Goal: Task Accomplishment & Management: Use online tool/utility

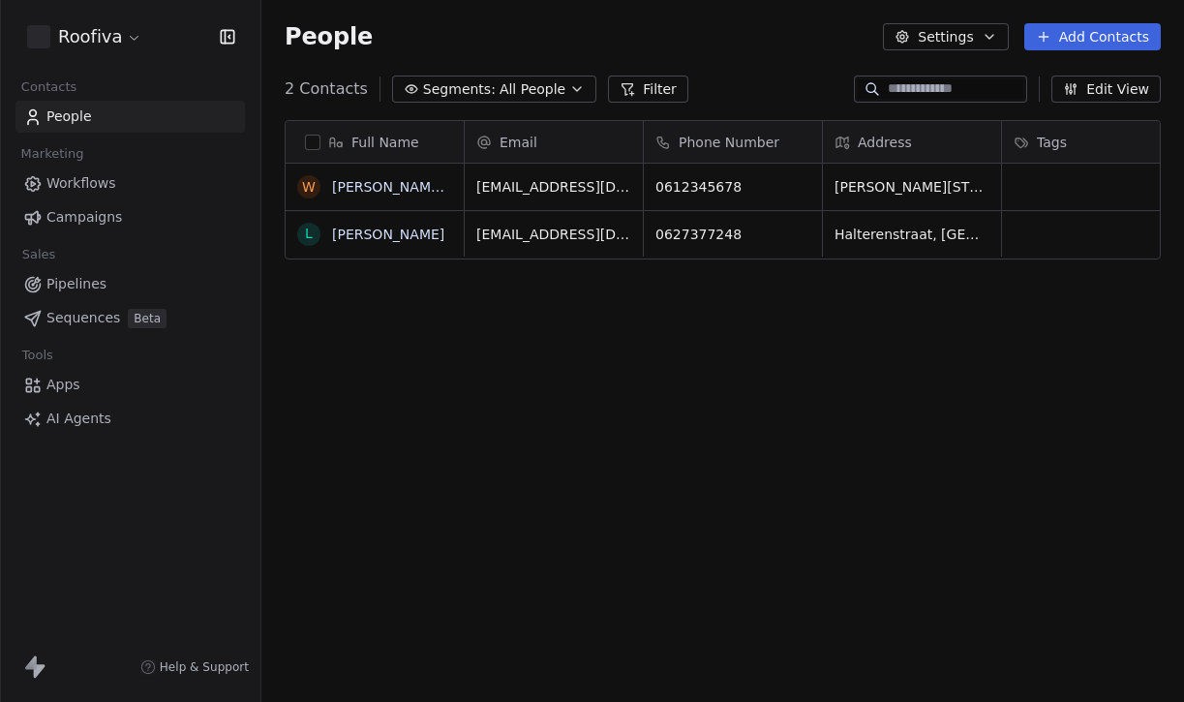
scroll to position [617, 922]
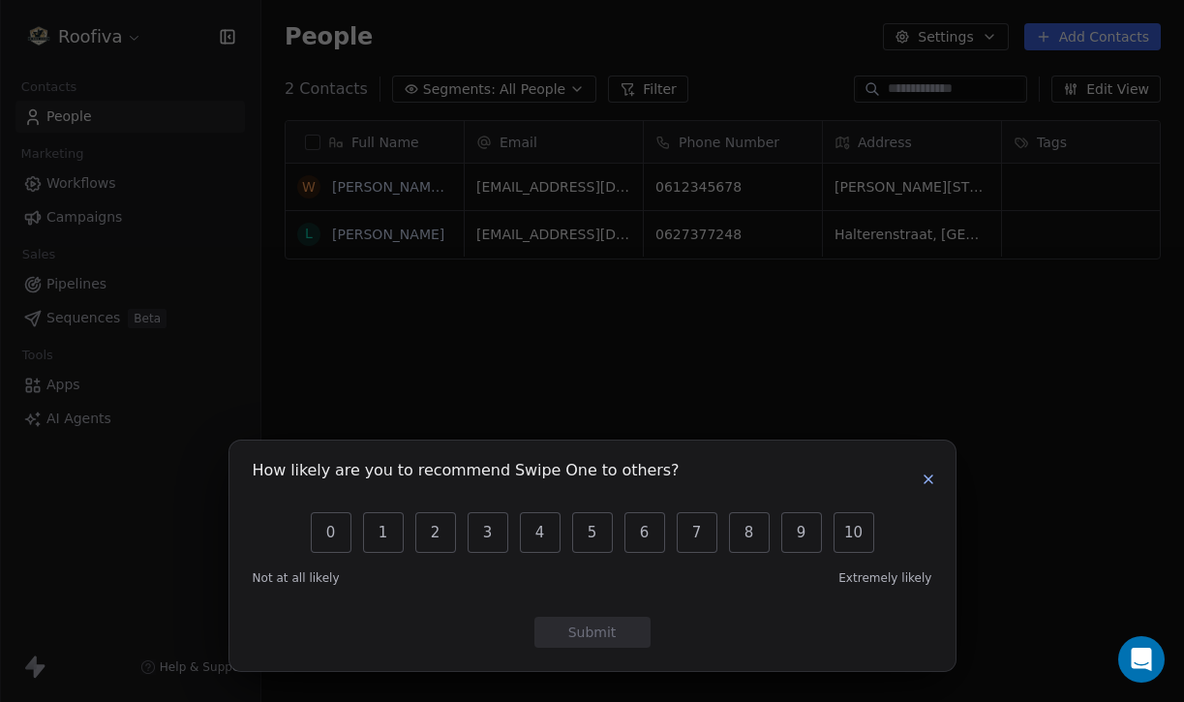
click at [926, 478] on icon "button" at bounding box center [928, 479] width 8 height 8
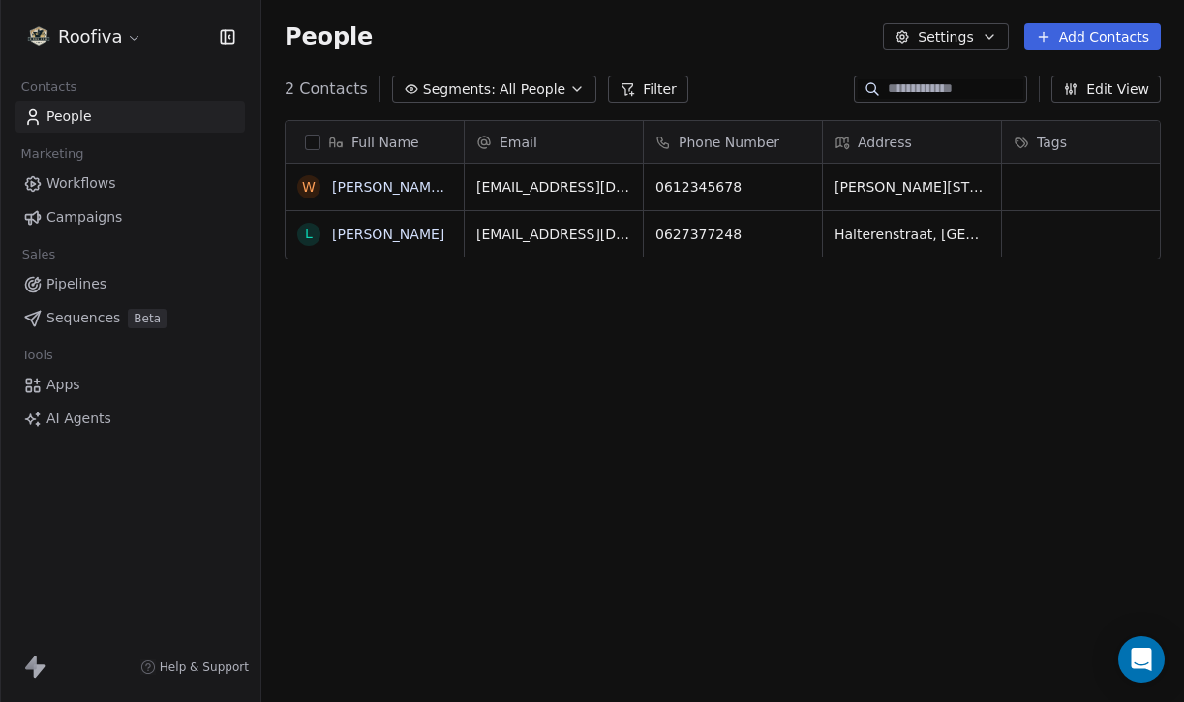
click at [115, 282] on link "Pipelines" at bounding box center [129, 284] width 229 height 32
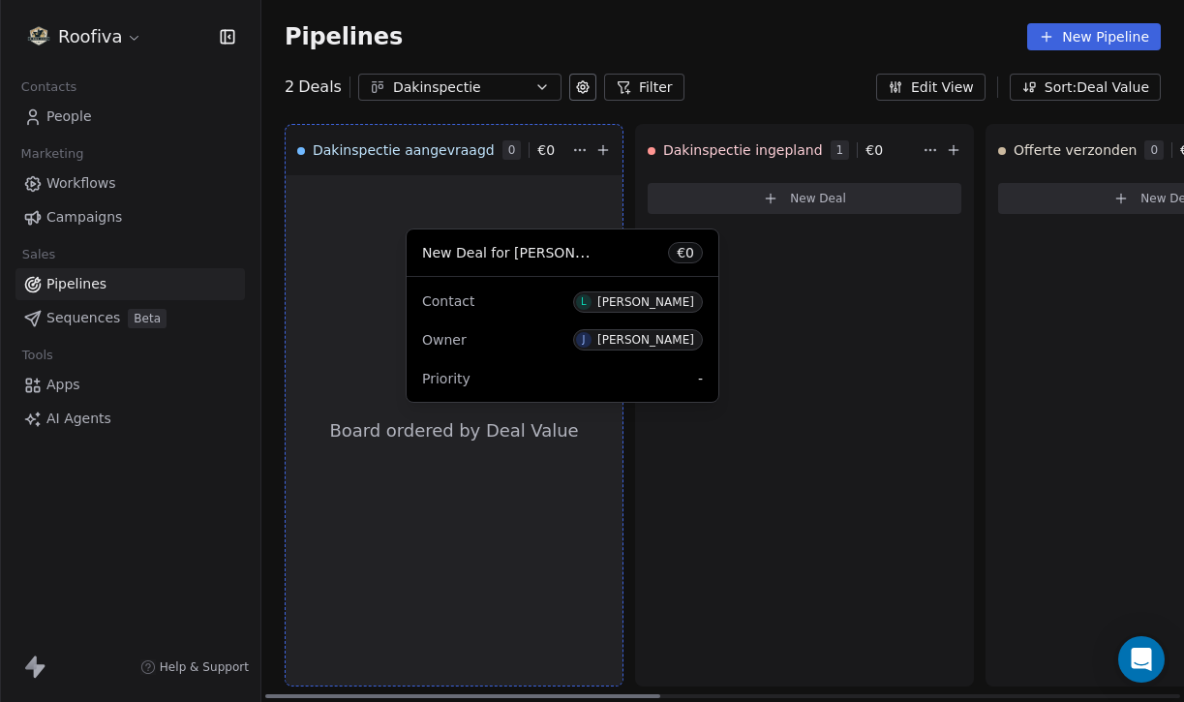
drag, startPoint x: 713, startPoint y: 214, endPoint x: 461, endPoint y: 263, distance: 257.4
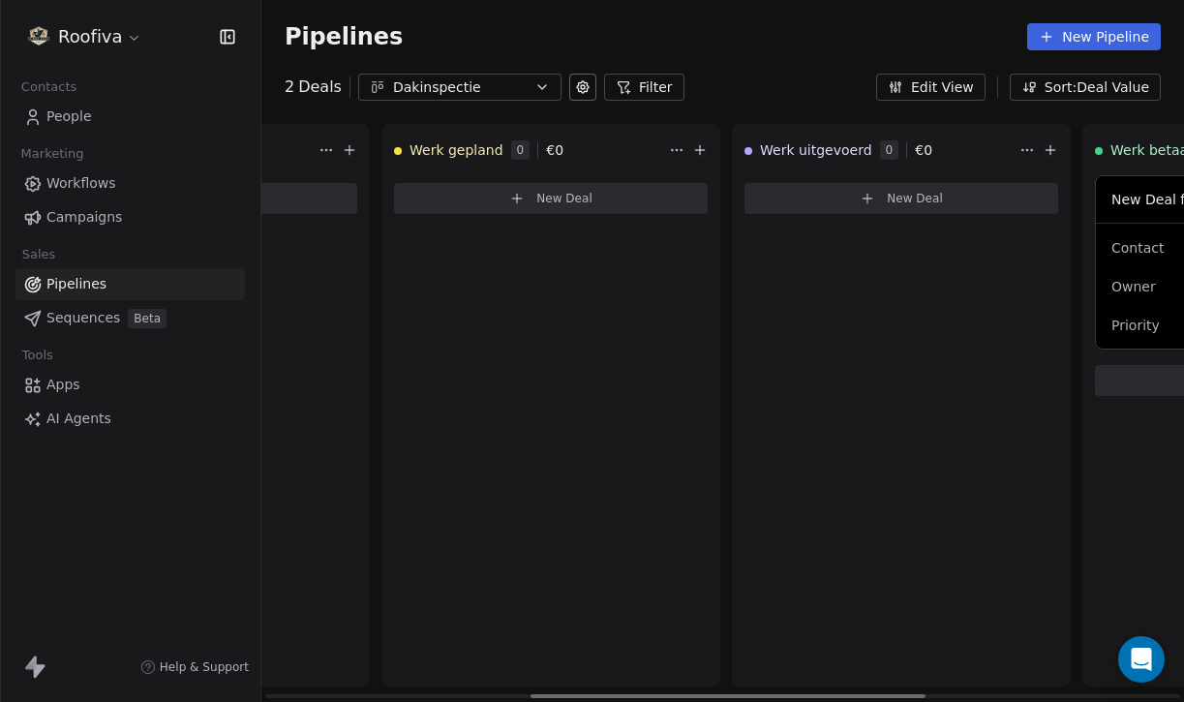
scroll to position [0, 1215]
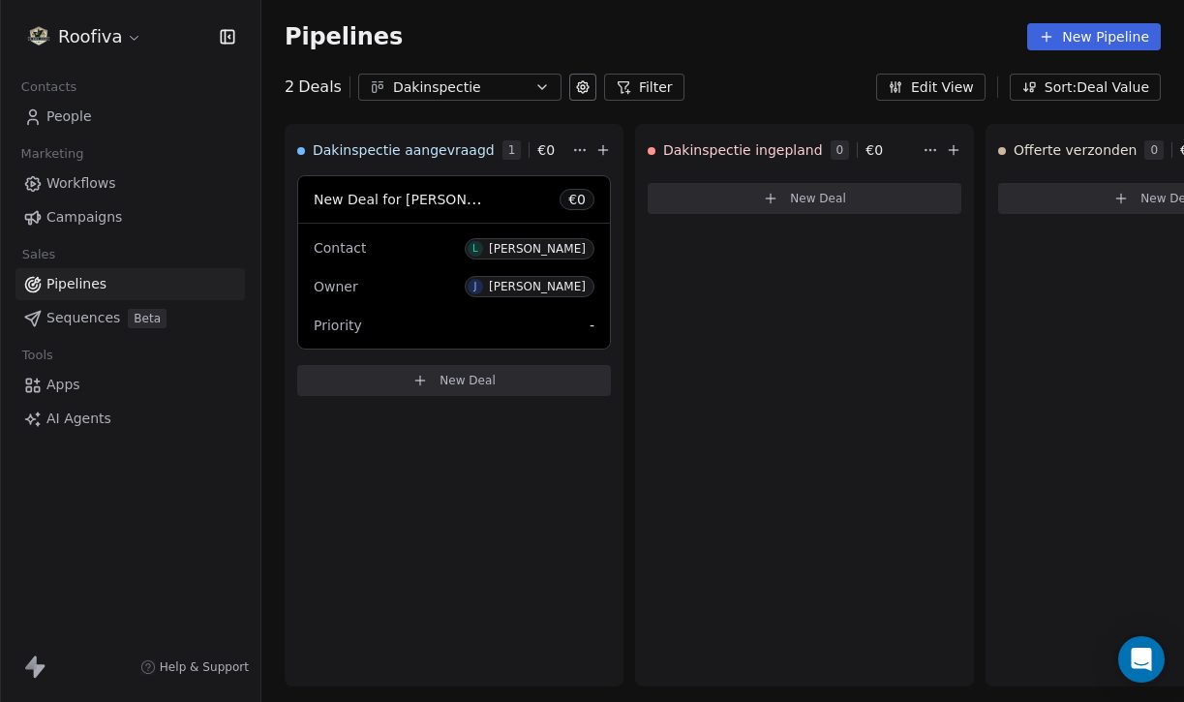
click at [89, 111] on span "People" at bounding box center [68, 116] width 45 height 20
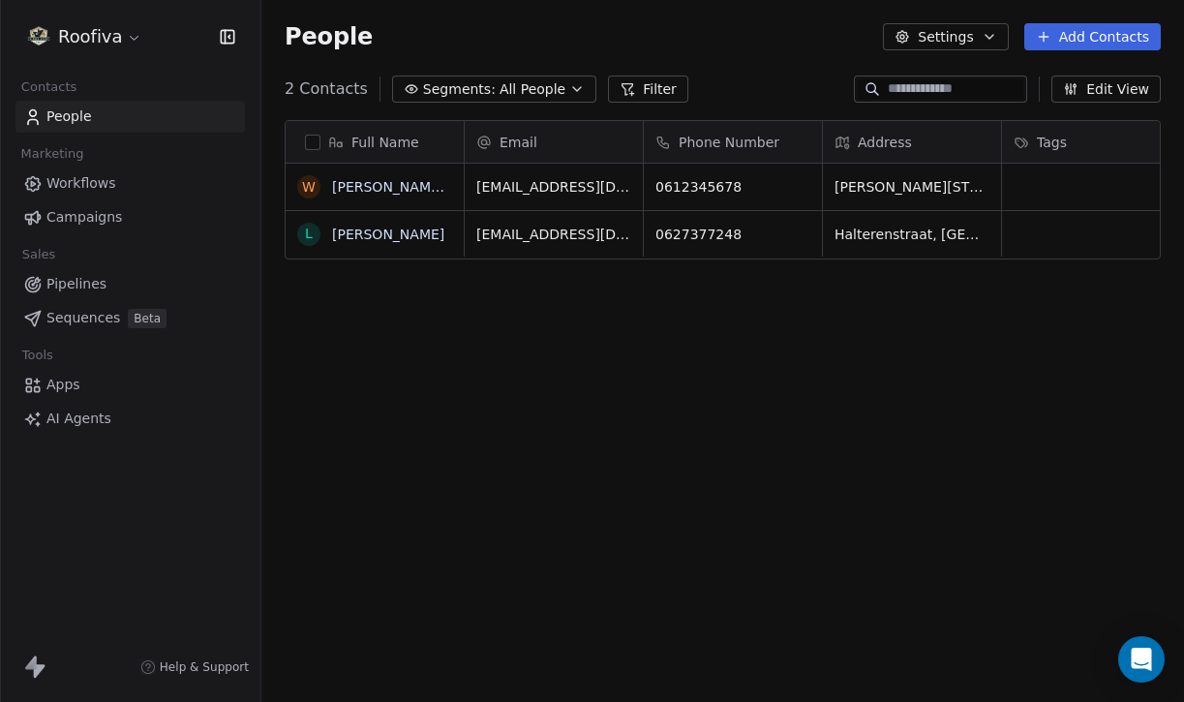
scroll to position [617, 922]
click at [96, 295] on link "Pipelines" at bounding box center [129, 284] width 229 height 32
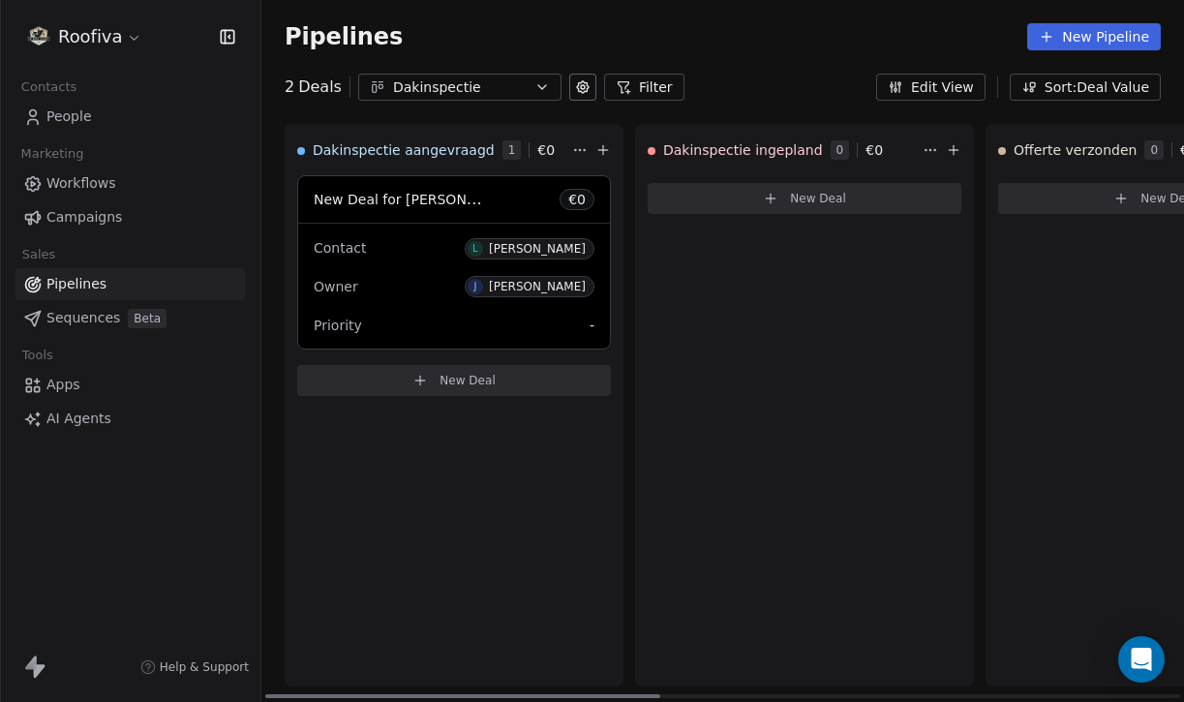
click at [431, 292] on div "Owner [PERSON_NAME]" at bounding box center [454, 286] width 281 height 31
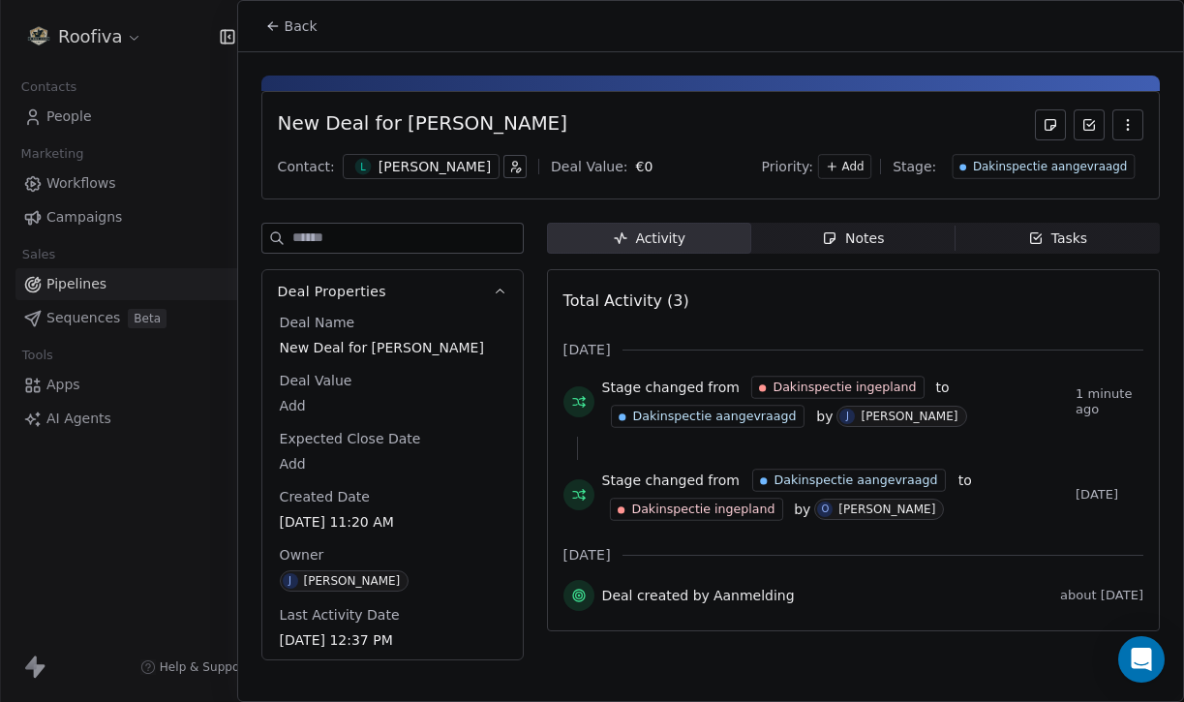
click at [280, 22] on button "Back" at bounding box center [291, 26] width 75 height 35
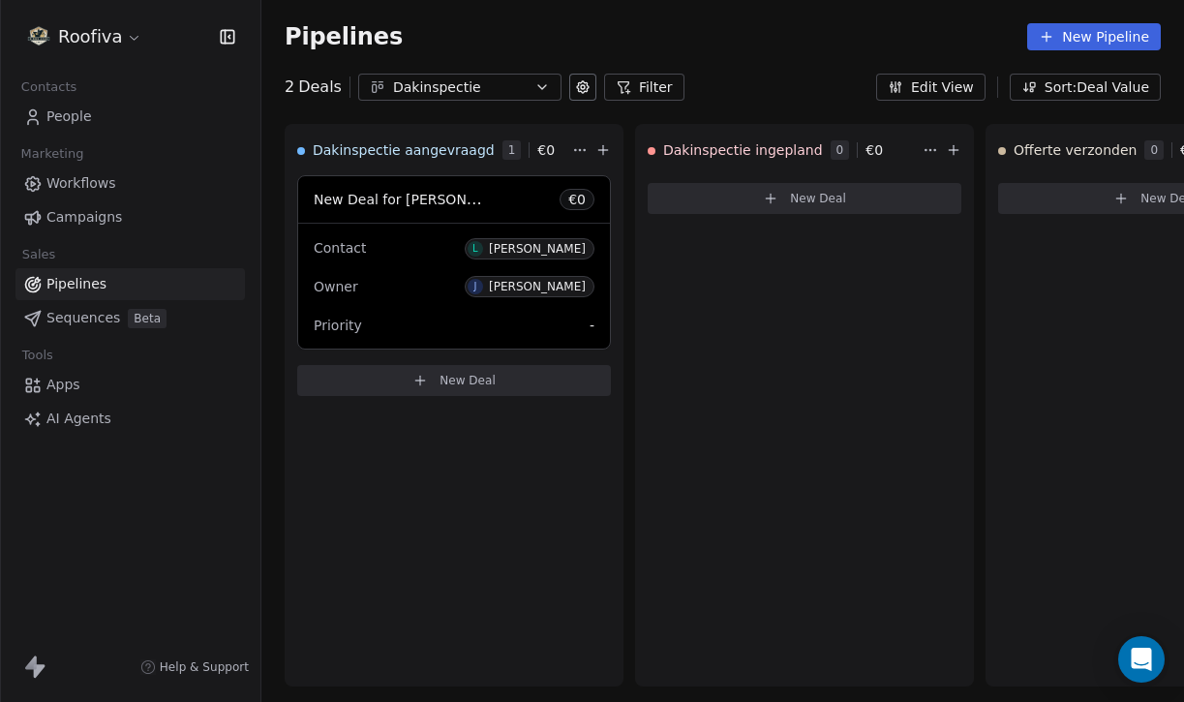
click at [118, 185] on link "Workflows" at bounding box center [129, 183] width 229 height 32
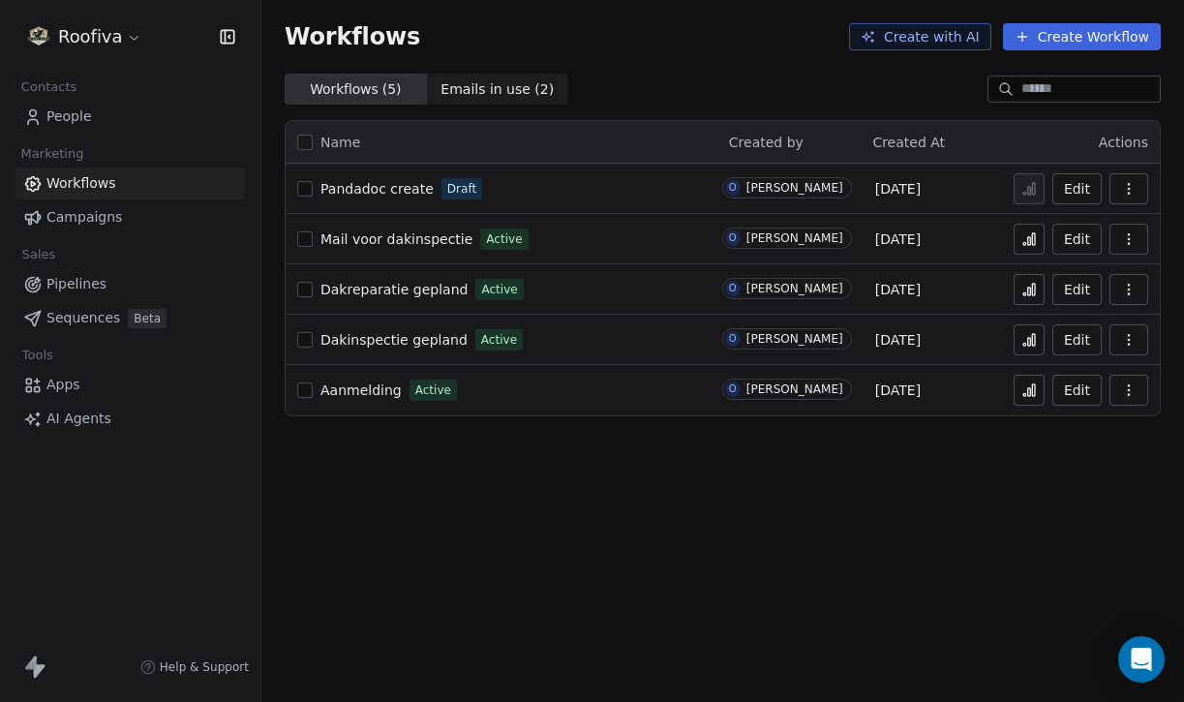
click at [1118, 34] on button "Create Workflow" at bounding box center [1082, 36] width 158 height 27
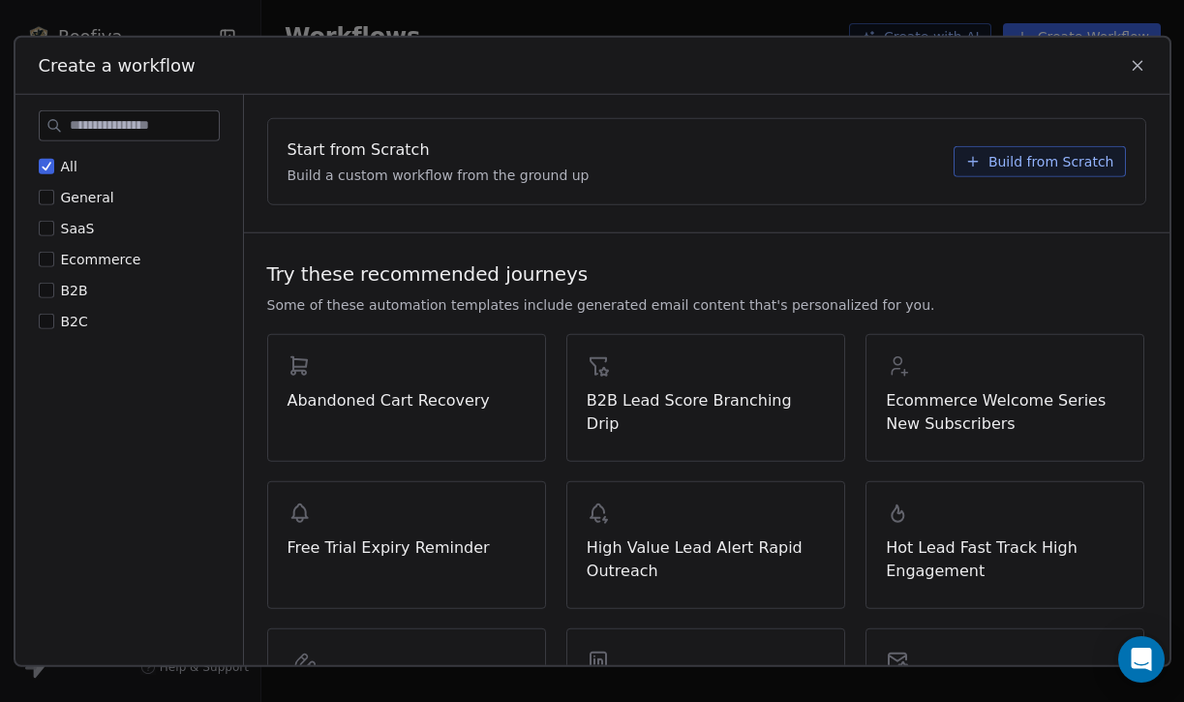
click at [1059, 146] on button "Build from Scratch" at bounding box center [1039, 160] width 172 height 31
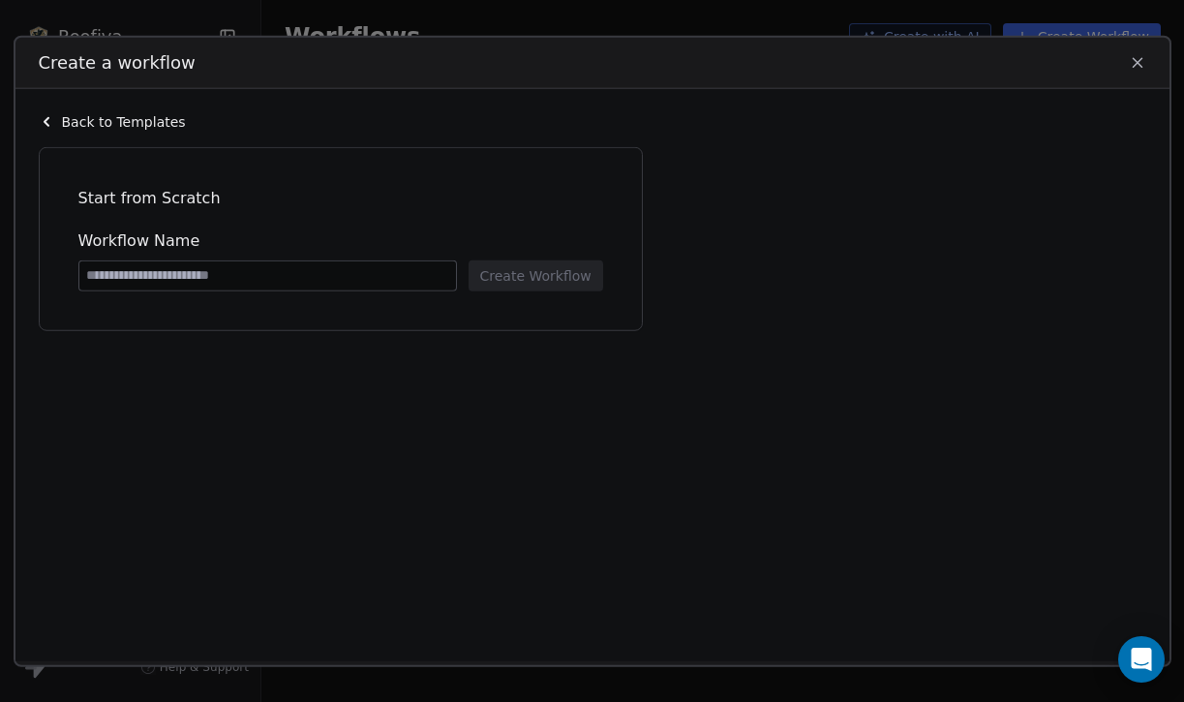
type input "*"
type input "**********"
click at [517, 273] on button "Create Workflow" at bounding box center [535, 274] width 135 height 31
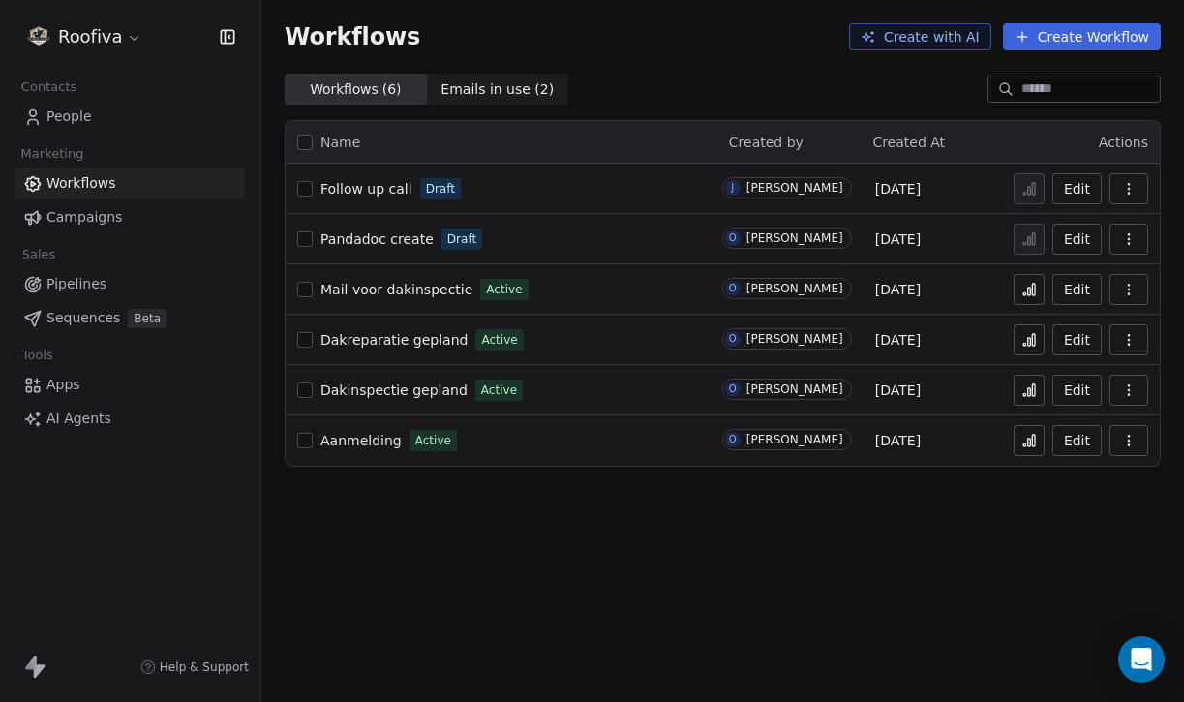
click at [372, 196] on link "Follow up call" at bounding box center [366, 188] width 92 height 19
click at [1119, 243] on button "button" at bounding box center [1128, 239] width 39 height 31
click at [1073, 381] on span "Delete" at bounding box center [1069, 378] width 45 height 19
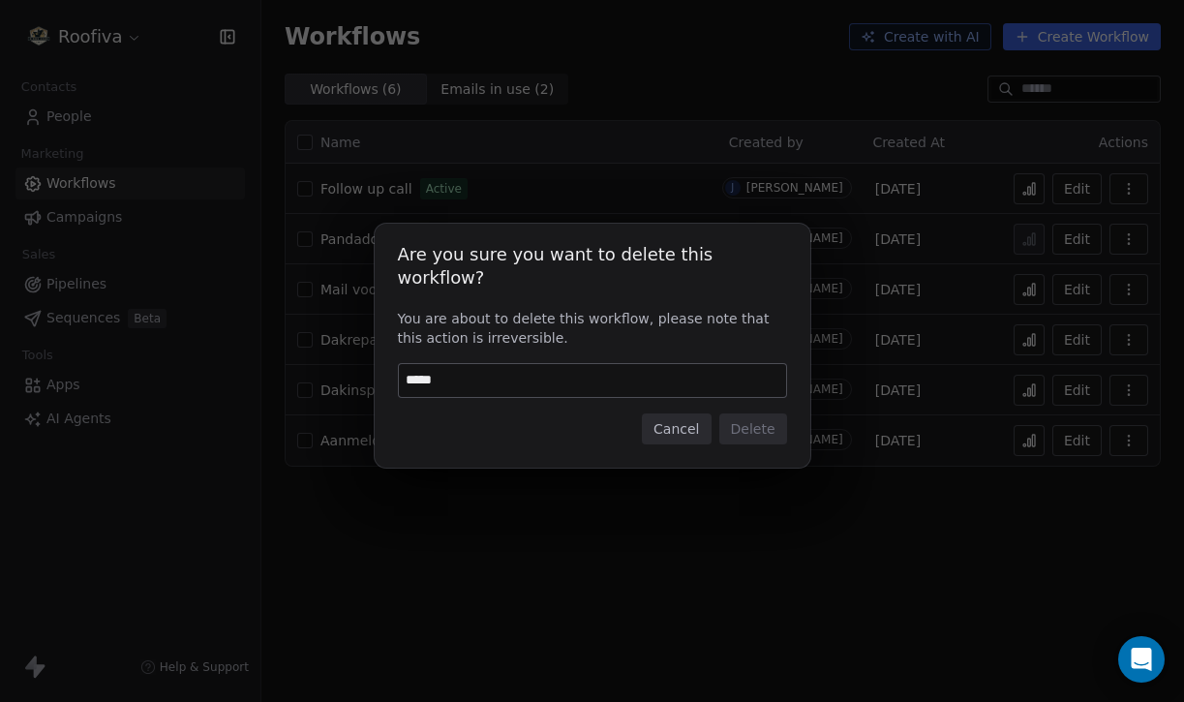
type input "******"
